Goal: Navigation & Orientation: Find specific page/section

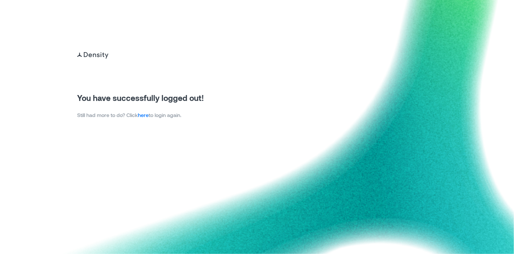
click at [148, 116] on link "here" at bounding box center [143, 115] width 11 height 6
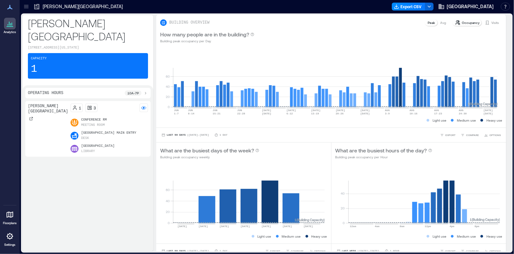
click at [27, 6] on icon at bounding box center [26, 6] width 4 height 1
